Goal: Book appointment/travel/reservation

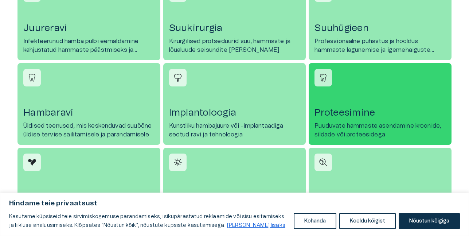
click at [361, 128] on p "Puuduvate hammaste asendamine kroonide, sildade või proteesidega" at bounding box center [380, 130] width 131 height 18
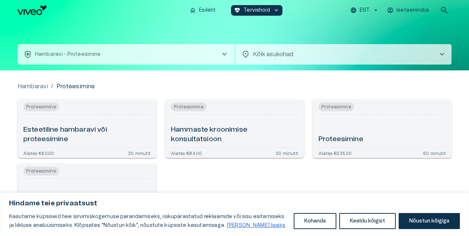
scroll to position [39, 0]
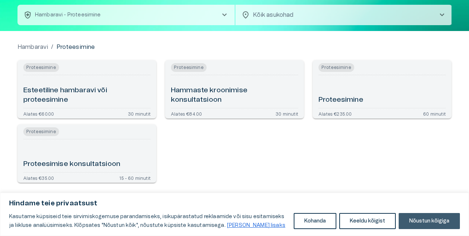
click at [415, 220] on button "Nõustun kõigiga" at bounding box center [429, 221] width 61 height 16
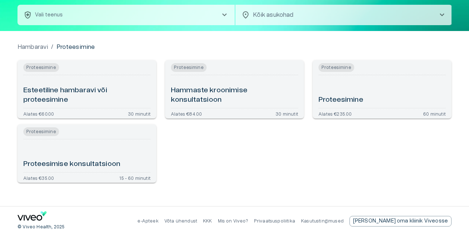
click at [365, 80] on div "Proteesimine" at bounding box center [382, 91] width 127 height 27
